Goal: Transaction & Acquisition: Download file/media

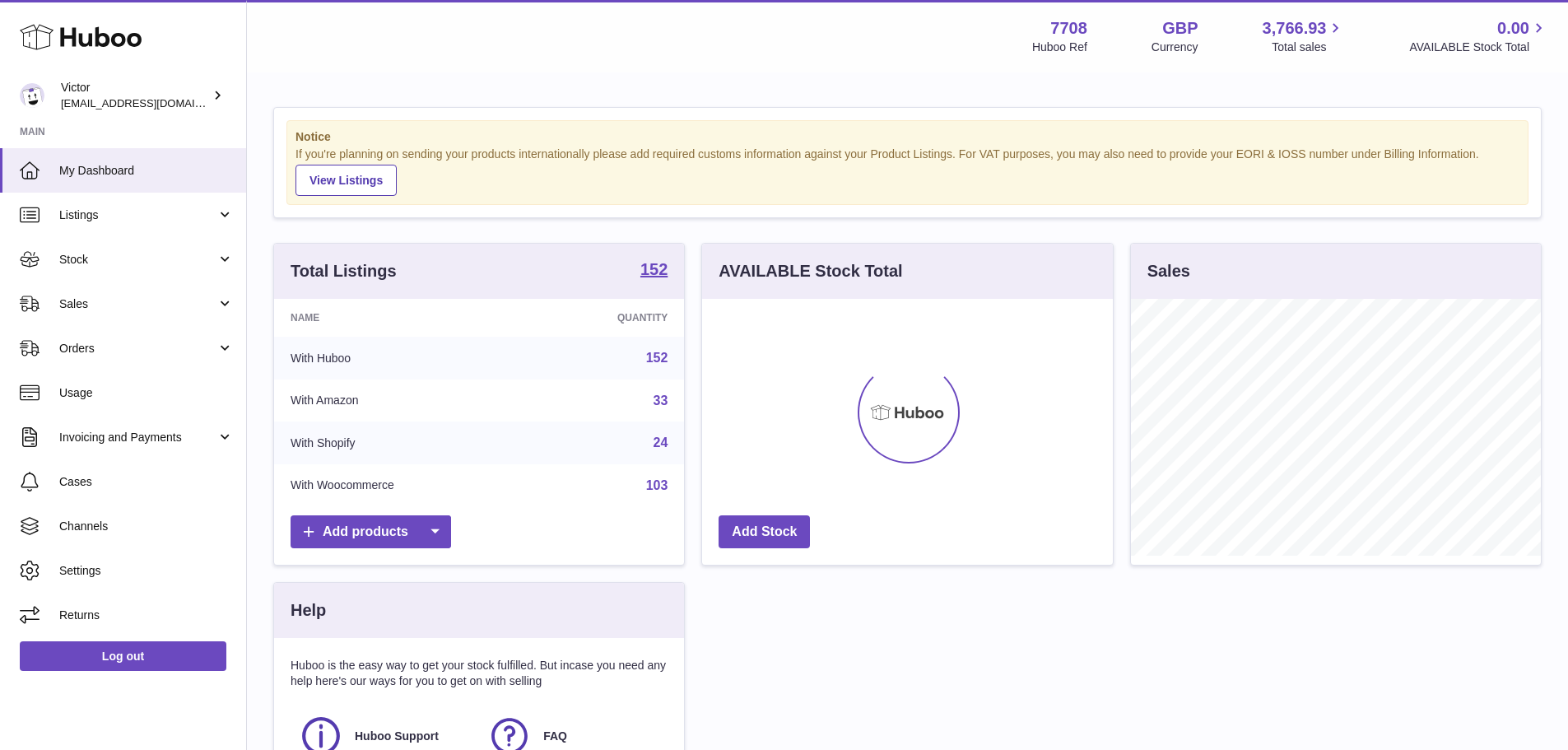
scroll to position [256, 411]
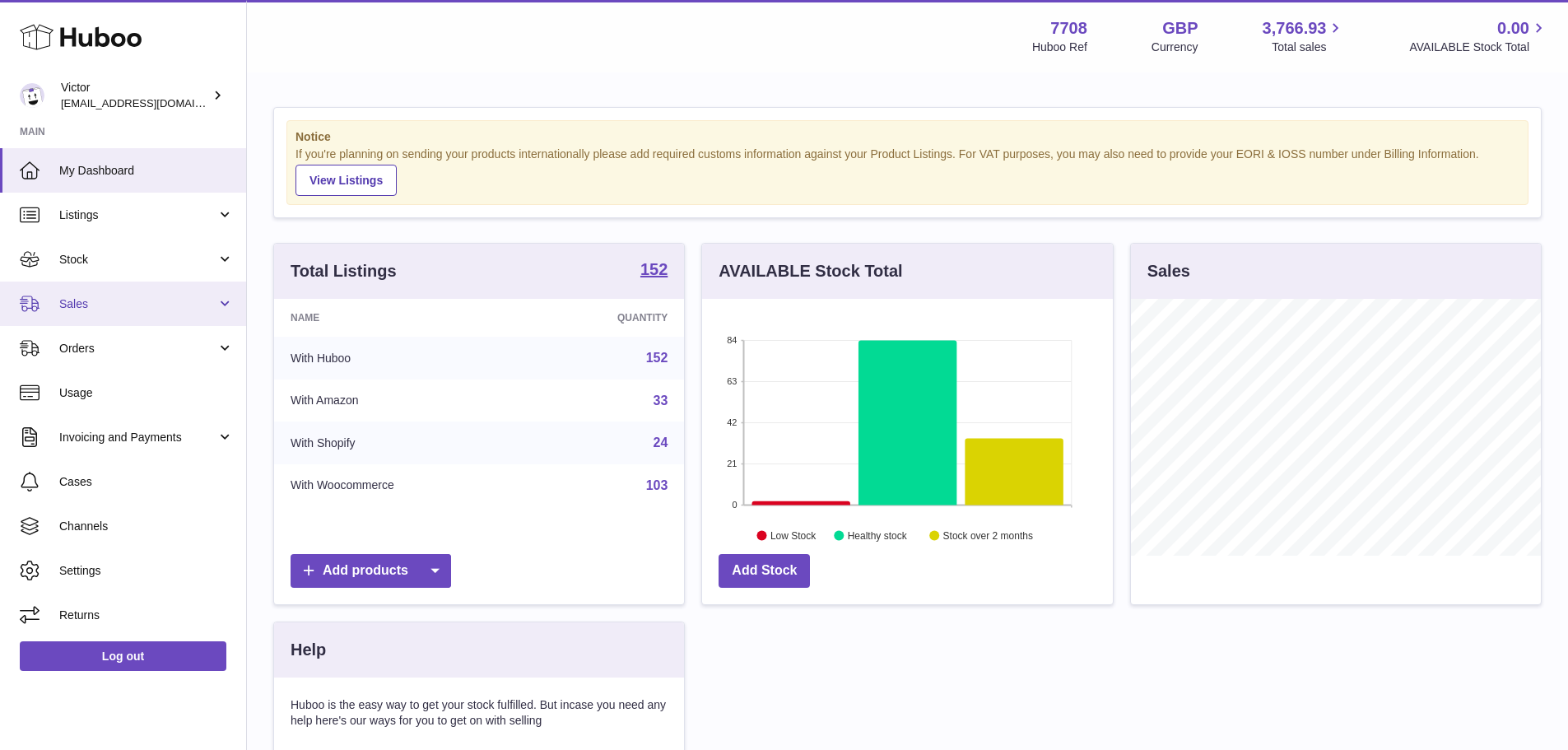
click at [154, 293] on link "Sales" at bounding box center [123, 303] width 246 height 45
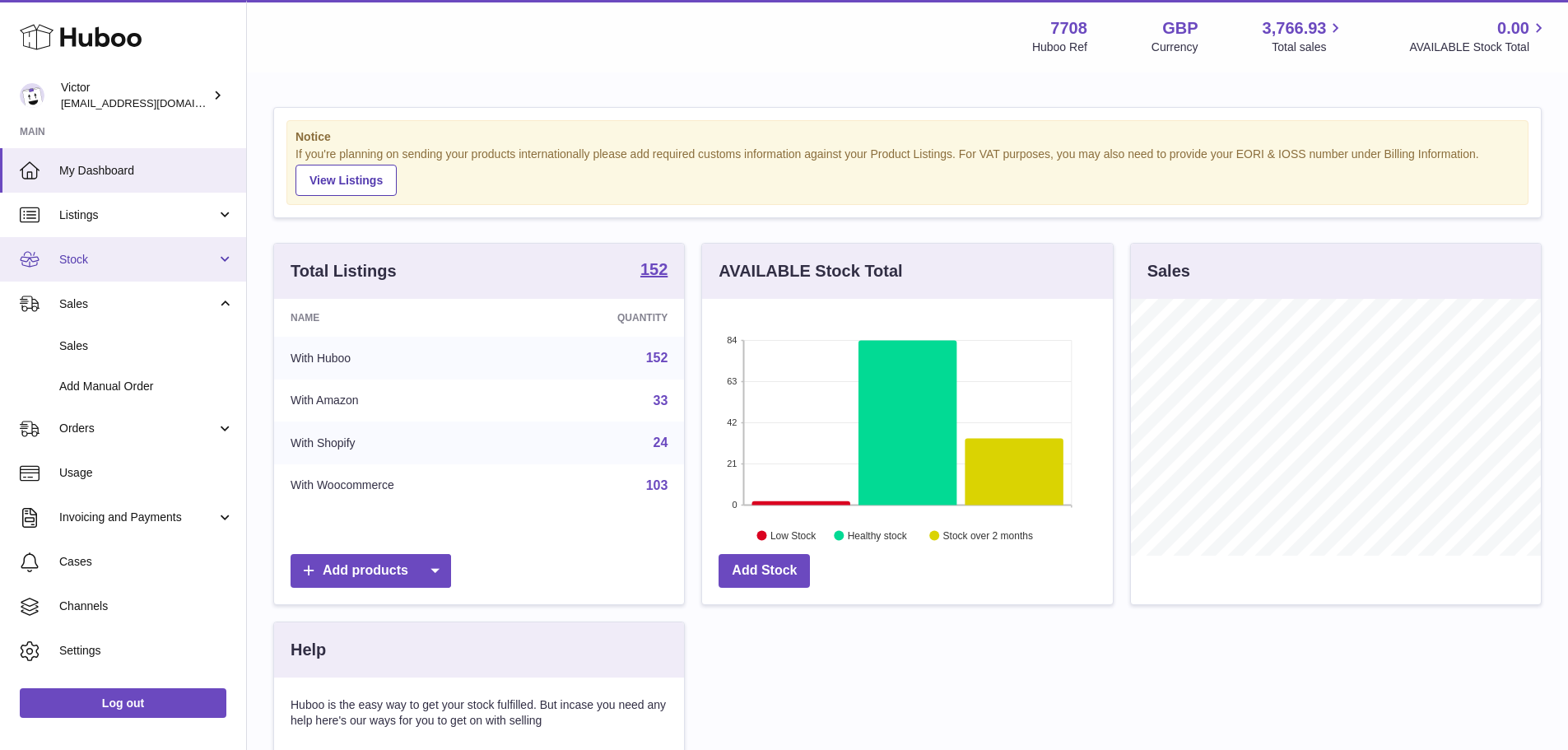
click at [155, 271] on link "Stock" at bounding box center [123, 259] width 246 height 45
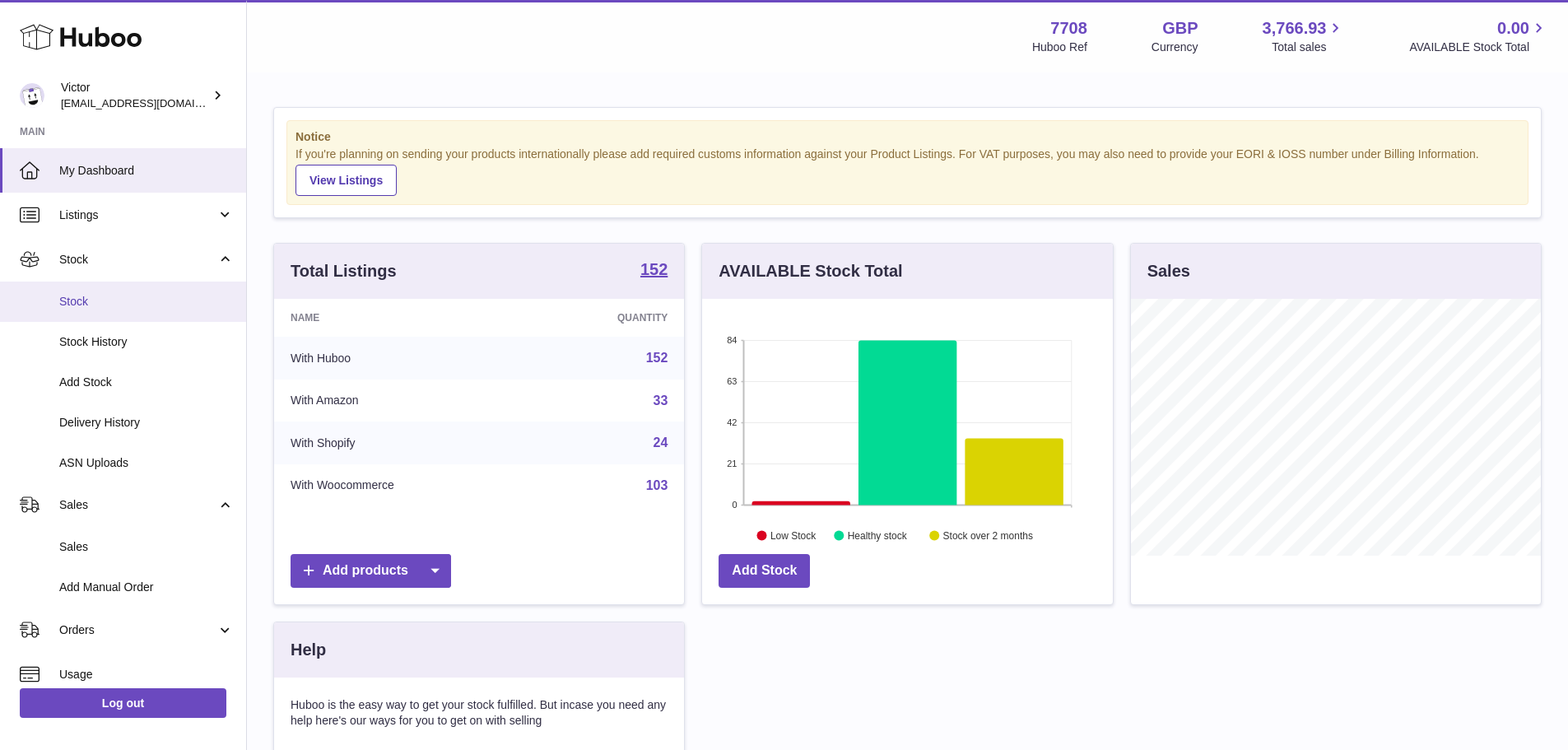
click at [156, 300] on span "Stock" at bounding box center [147, 302] width 174 height 16
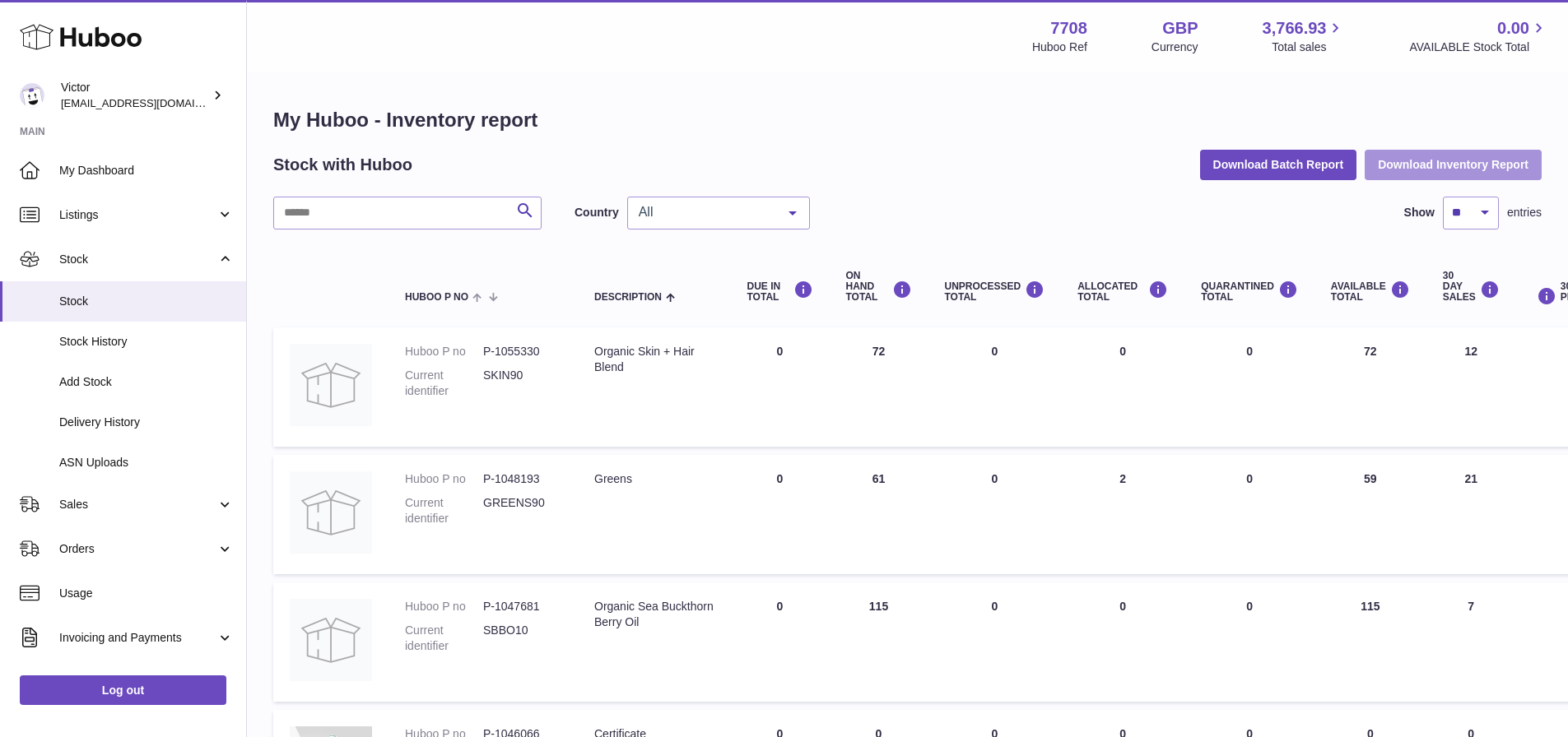
click at [1386, 172] on button "Download Inventory Report" at bounding box center [1453, 164] width 177 height 30
click at [1296, 159] on button "Download Batch Report" at bounding box center [1279, 164] width 157 height 30
click at [897, 173] on div "Stock with Huboo Download Batch Report Download Inventory Report" at bounding box center [908, 164] width 1269 height 30
